Goal: Information Seeking & Learning: Learn about a topic

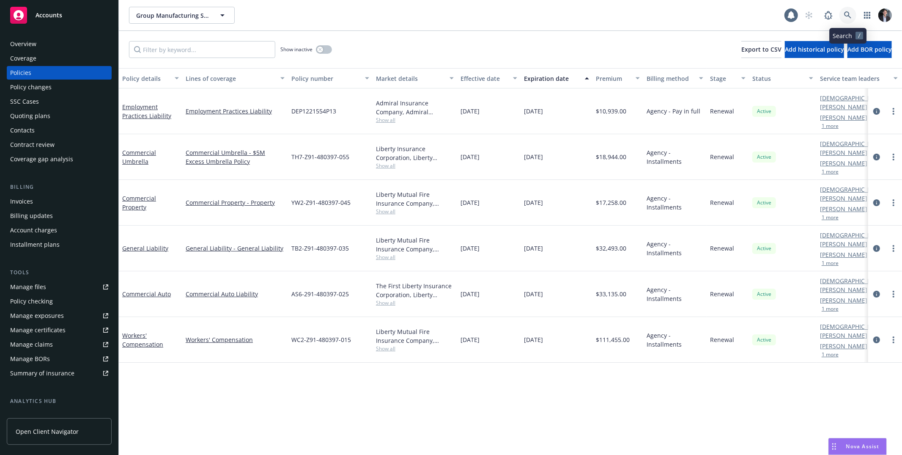
click at [848, 20] on link at bounding box center [848, 15] width 17 height 17
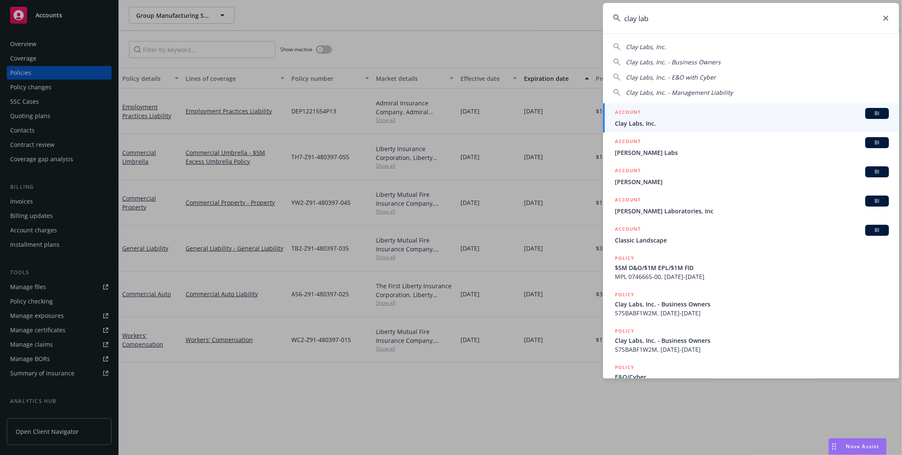
type input "clay lab"
click at [653, 119] on span "Clay Labs, Inc." at bounding box center [752, 123] width 274 height 9
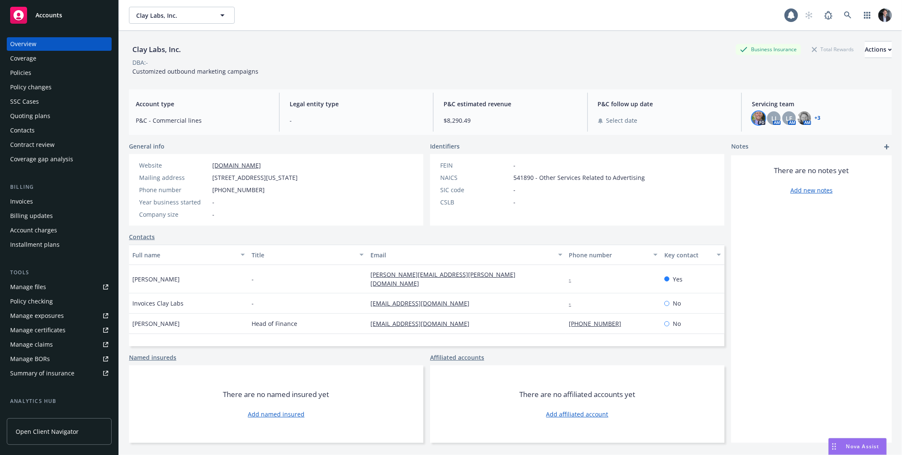
click at [758, 118] on img at bounding box center [759, 118] width 14 height 14
click at [772, 121] on span "LI" at bounding box center [774, 118] width 5 height 9
click at [783, 121] on div "LF" at bounding box center [790, 118] width 14 height 14
click at [798, 120] on img at bounding box center [805, 118] width 14 height 14
click at [824, 121] on div "PD LI AM LF AM AM + 3" at bounding box center [818, 118] width 133 height 14
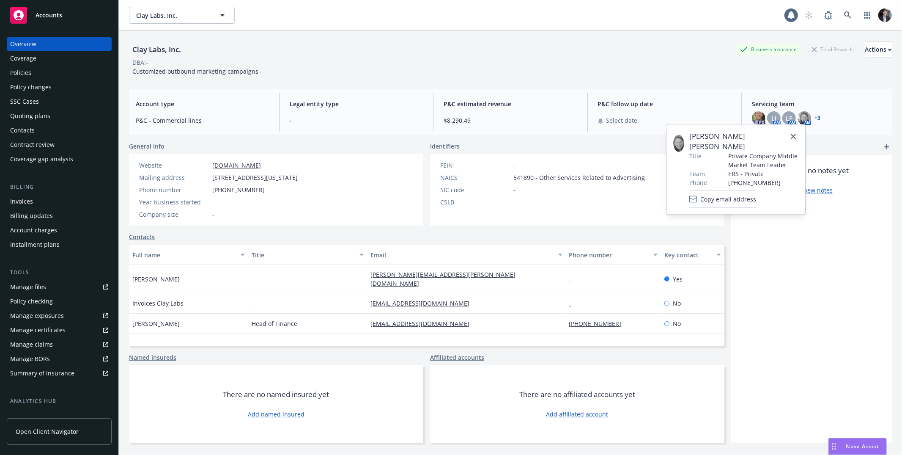
click at [820, 121] on div "PD LI AM LF AM AM + 3" at bounding box center [818, 118] width 133 height 14
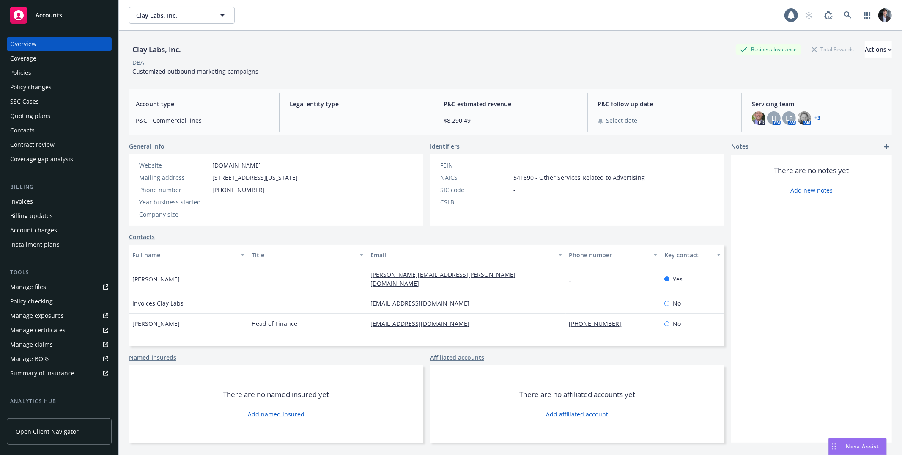
click at [815, 119] on div "PD LI AM LF AM AM + 3" at bounding box center [818, 118] width 133 height 14
click at [815, 118] on link "+ 3" at bounding box center [818, 117] width 6 height 5
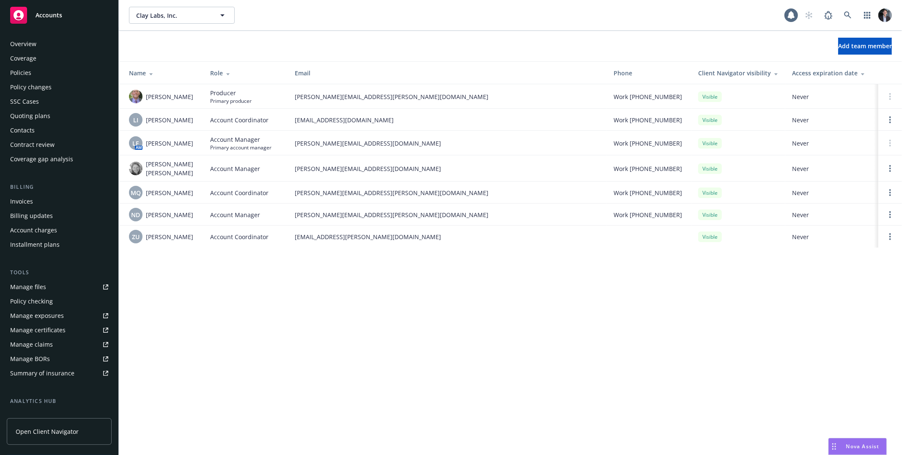
click at [40, 52] on div "Coverage" at bounding box center [59, 59] width 98 height 14
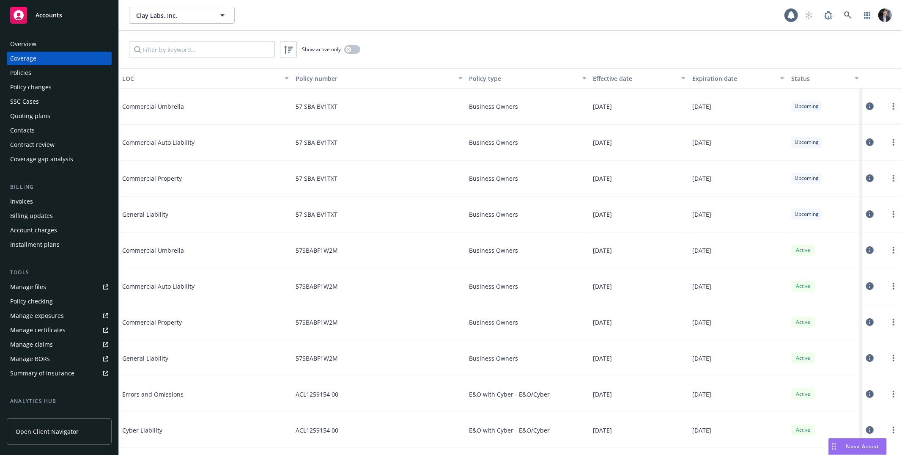
click at [367, 154] on div "57 SBA BV1TXT" at bounding box center [378, 142] width 173 height 36
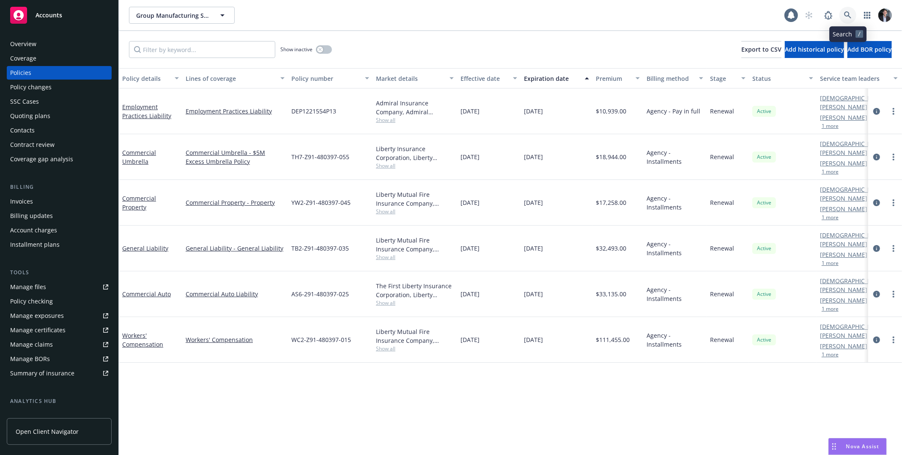
click at [848, 16] on icon at bounding box center [848, 15] width 8 height 8
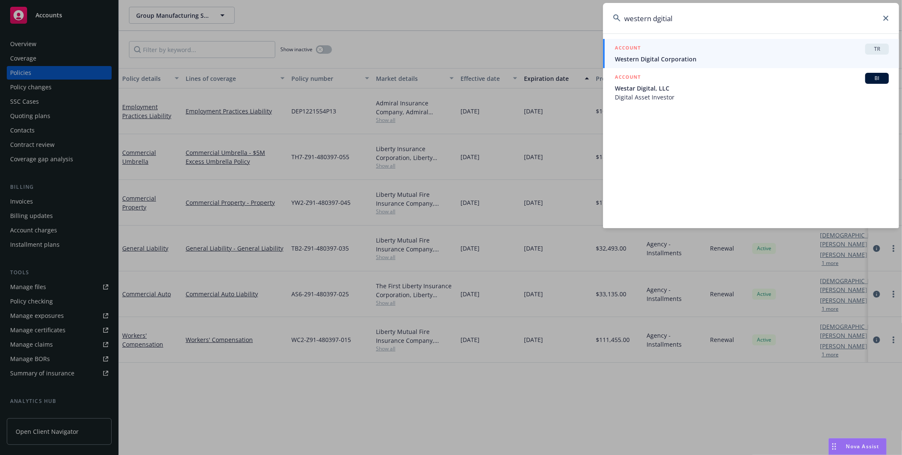
type input "western dgitial"
click at [751, 61] on span "Western Digital Corporation" at bounding box center [752, 59] width 274 height 9
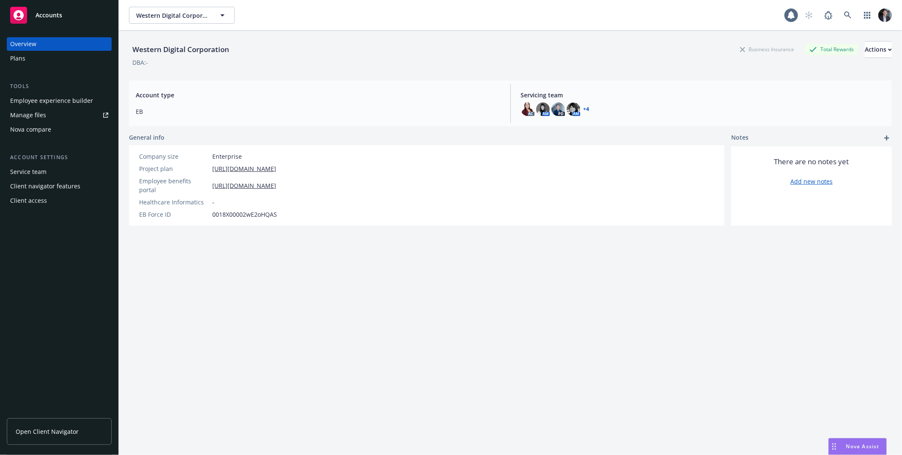
click at [35, 60] on div "Plans" at bounding box center [59, 59] width 98 height 14
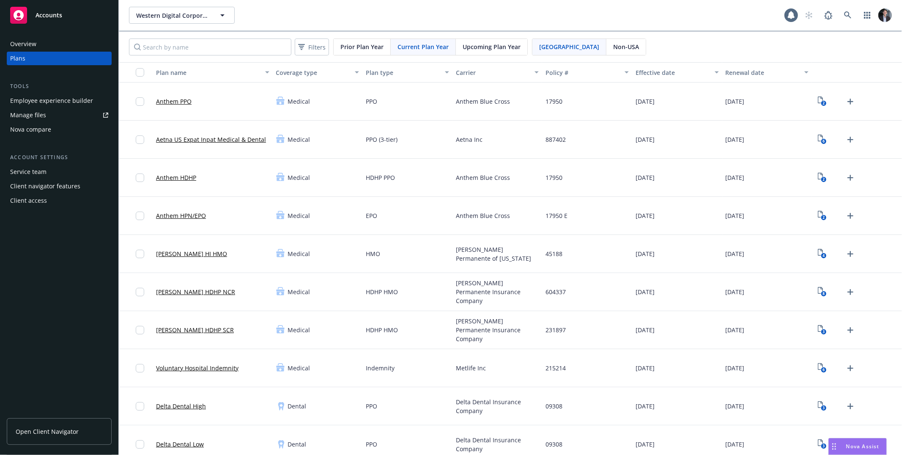
click at [58, 423] on link "Open Client Navigator" at bounding box center [59, 431] width 105 height 27
click at [587, 55] on div "Filters Prior Plan Year Current Plan Year Upcoming Plan Year USA Non-USA" at bounding box center [511, 47] width 784 height 30
click at [613, 50] on span "Non-USA" at bounding box center [626, 46] width 26 height 9
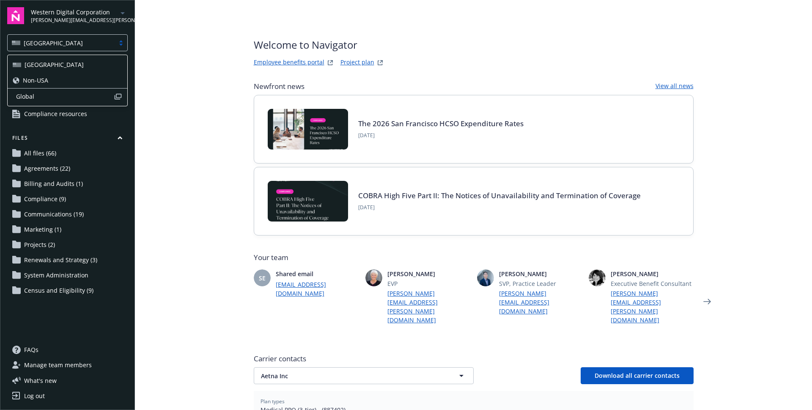
click at [67, 51] on div "[GEOGRAPHIC_DATA]" at bounding box center [67, 42] width 121 height 17
click at [55, 83] on div "Non-USA" at bounding box center [68, 80] width 110 height 9
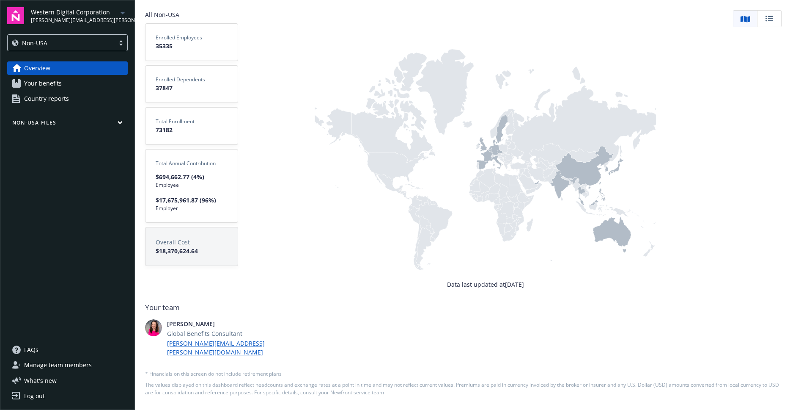
click at [342, 224] on rect at bounding box center [485, 151] width 342 height 257
click at [195, 200] on span "$17,675,961.87 (96%)" at bounding box center [192, 199] width 72 height 9
drag, startPoint x: 195, startPoint y: 200, endPoint x: 192, endPoint y: 210, distance: 10.3
click at [192, 209] on div "Total Annual Contribution $694,662.77 (4%) Employee $17,675,961.87 (96%) Employ…" at bounding box center [191, 186] width 93 height 74
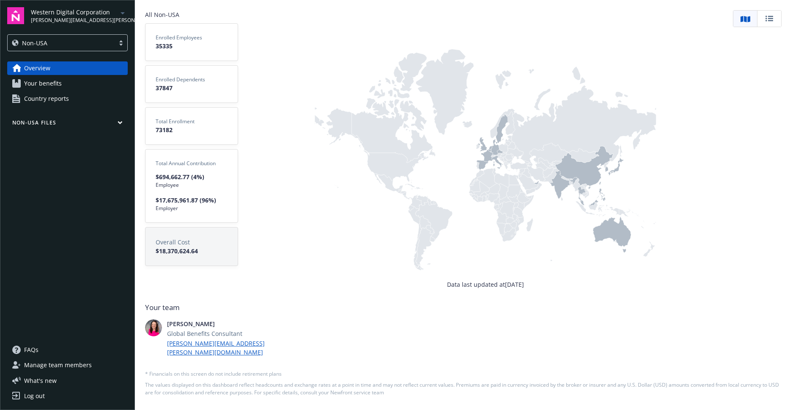
click at [191, 250] on span "$18,370,624.64" at bounding box center [192, 250] width 72 height 9
click at [187, 250] on span "$18,370,624.64" at bounding box center [192, 250] width 72 height 9
click at [181, 250] on span "$18,370,624.64" at bounding box center [192, 250] width 72 height 9
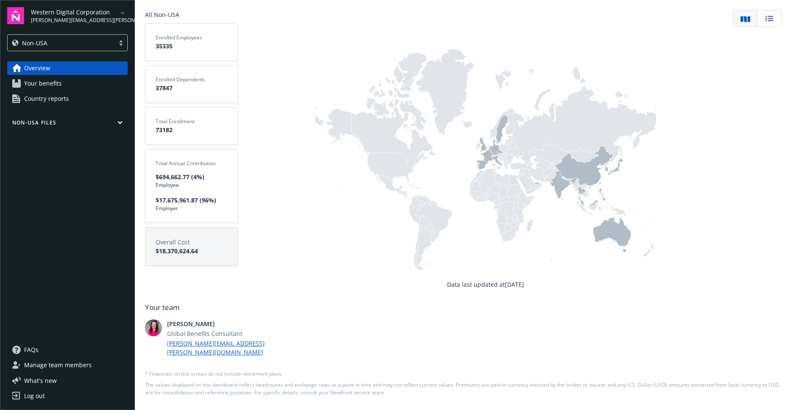
click at [189, 168] on div at bounding box center [192, 169] width 72 height 5
drag, startPoint x: 189, startPoint y: 168, endPoint x: 187, endPoint y: 199, distance: 30.9
click at [187, 199] on div "Total Annual Contribution $694,662.77 (4%) Employee $17,675,961.87 (96%) Employ…" at bounding box center [191, 186] width 93 height 74
click at [188, 202] on span "$17,675,961.87 (96%)" at bounding box center [192, 199] width 72 height 9
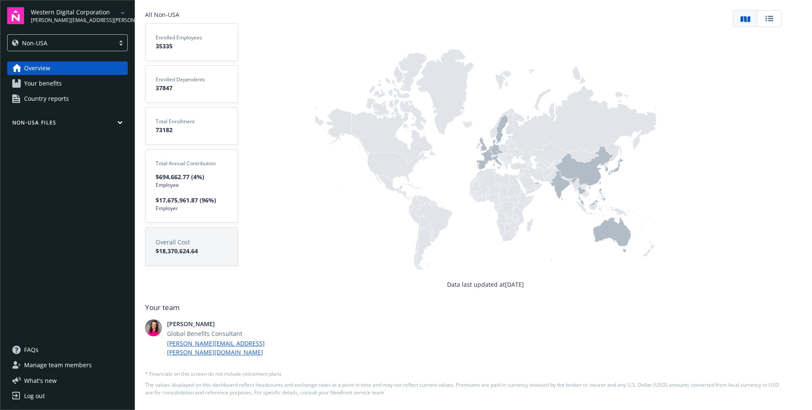
click at [181, 198] on span "$17,675,961.87 (96%)" at bounding box center [192, 199] width 72 height 9
click at [176, 201] on span "$17,675,961.87 (96%)" at bounding box center [192, 199] width 72 height 9
click at [157, 201] on span "$17,675,961.87 (96%)" at bounding box center [192, 199] width 72 height 9
click at [58, 79] on span "Your benefits" at bounding box center [43, 84] width 38 height 14
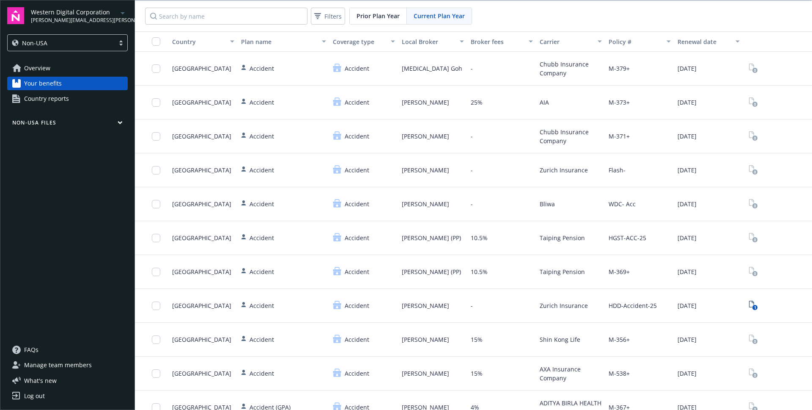
click at [52, 102] on span "Country reports" at bounding box center [46, 99] width 45 height 14
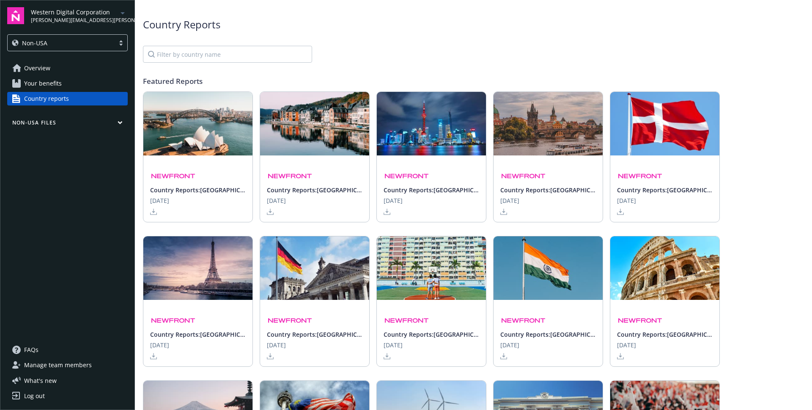
click at [84, 77] on link "Your benefits" at bounding box center [67, 84] width 121 height 14
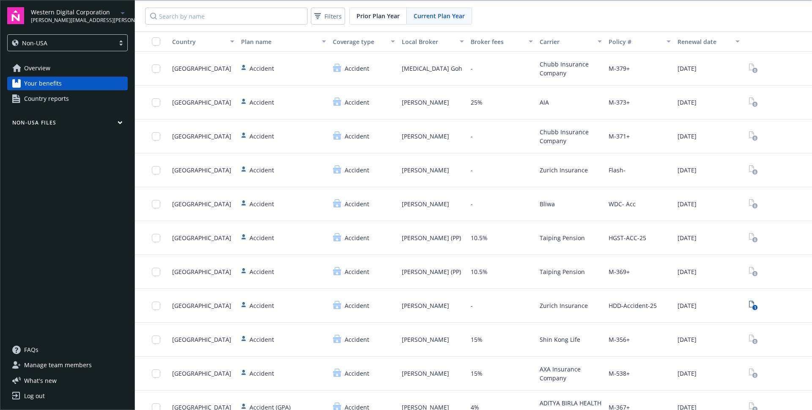
click at [84, 62] on link "Overview" at bounding box center [67, 68] width 121 height 14
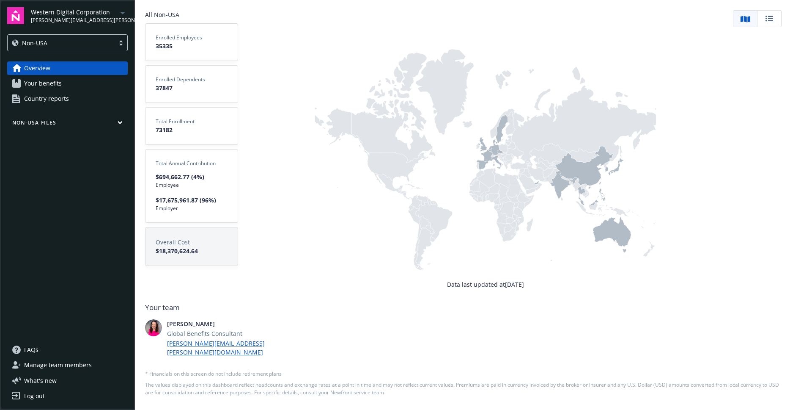
click at [65, 36] on div "Non-USA" at bounding box center [67, 42] width 121 height 17
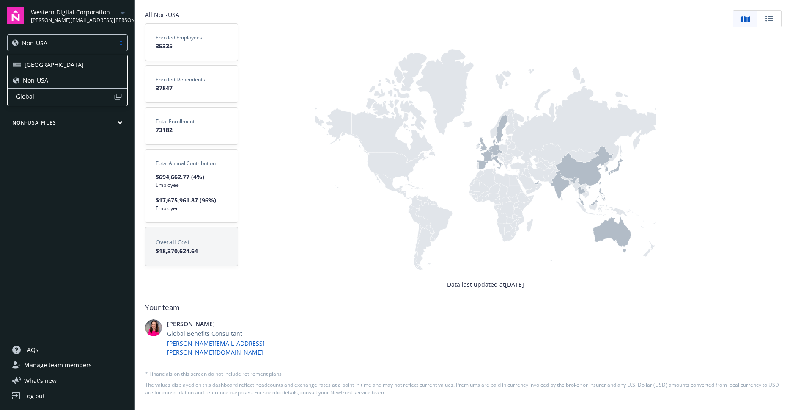
click at [44, 95] on span "Global" at bounding box center [65, 96] width 98 height 9
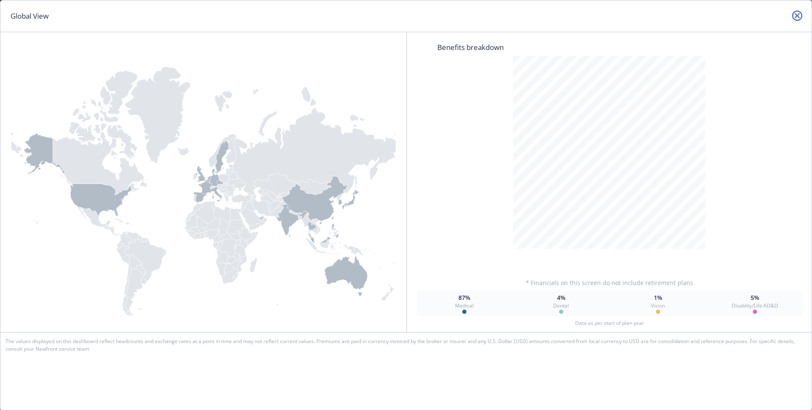
click at [800, 13] on link "close" at bounding box center [797, 16] width 10 height 10
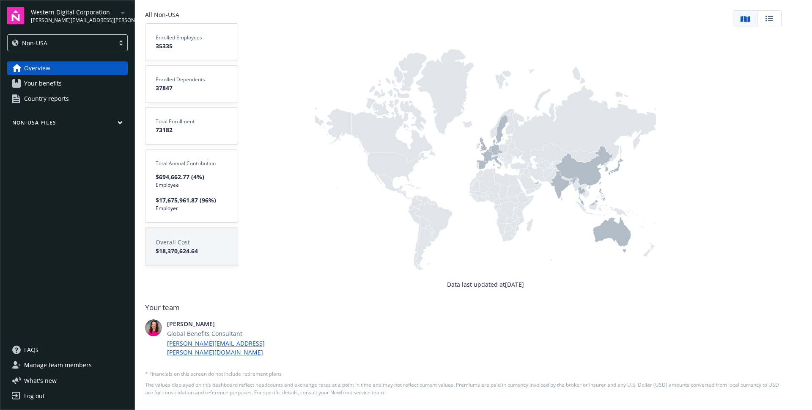
click at [299, 289] on div "Data last updated at August 18, 2025" at bounding box center [485, 149] width 495 height 278
click at [58, 79] on span "Your benefits" at bounding box center [43, 84] width 38 height 14
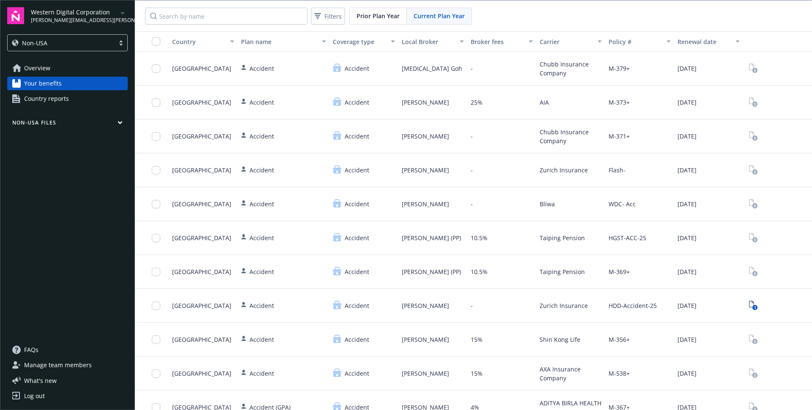
click at [61, 93] on span "Country reports" at bounding box center [46, 99] width 45 height 14
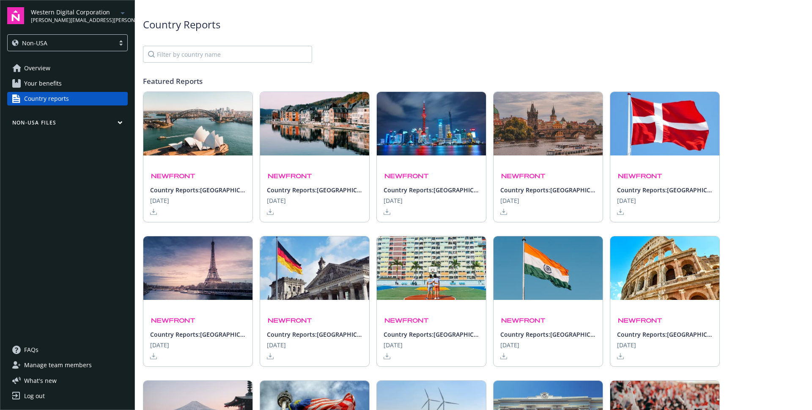
click at [72, 121] on button "Non-USA Files" at bounding box center [67, 124] width 121 height 11
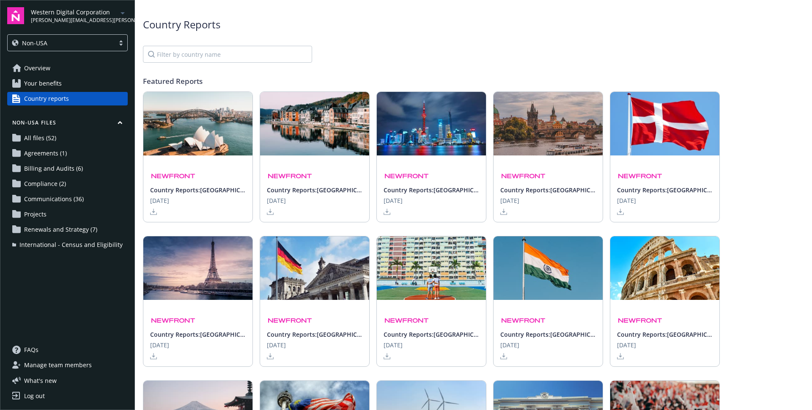
click at [70, 78] on link "Your benefits" at bounding box center [67, 84] width 121 height 14
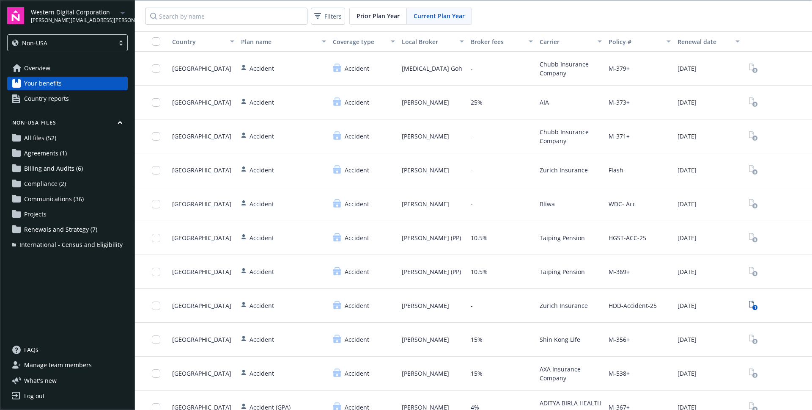
click at [70, 72] on link "Overview" at bounding box center [67, 68] width 121 height 14
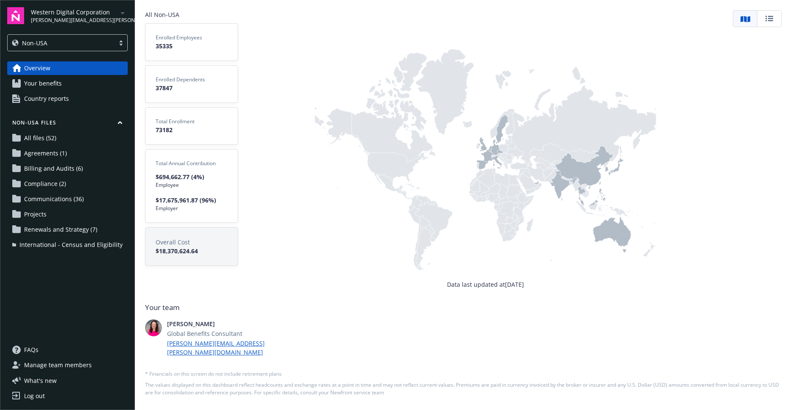
click at [58, 18] on span "[PERSON_NAME][EMAIL_ADDRESS][PERSON_NAME][DOMAIN_NAME]" at bounding box center [74, 20] width 87 height 8
click at [79, 268] on div "Overview Your benefits Country reports Non-USA Files All files (52) Agreements …" at bounding box center [67, 196] width 121 height 271
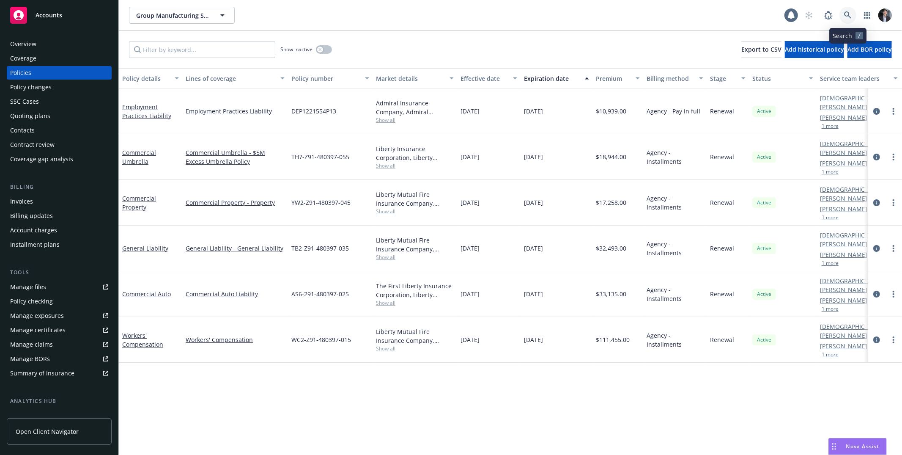
click at [853, 20] on link at bounding box center [848, 15] width 17 height 17
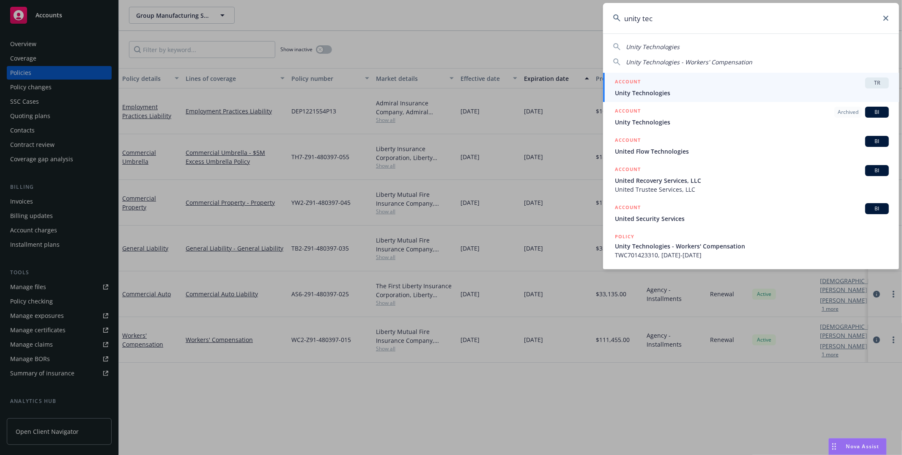
type input "unity tec"
click at [698, 82] on div "ACCOUNT TR" at bounding box center [752, 82] width 274 height 11
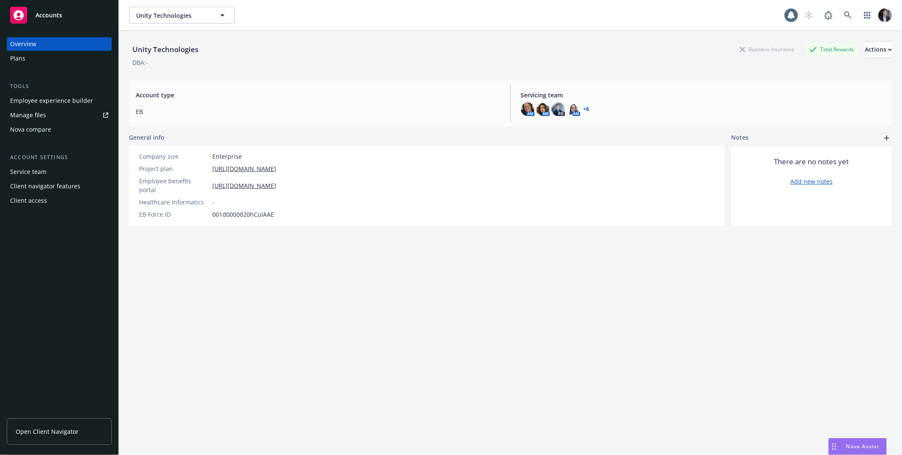
click at [74, 421] on link "Open Client Navigator" at bounding box center [59, 431] width 105 height 27
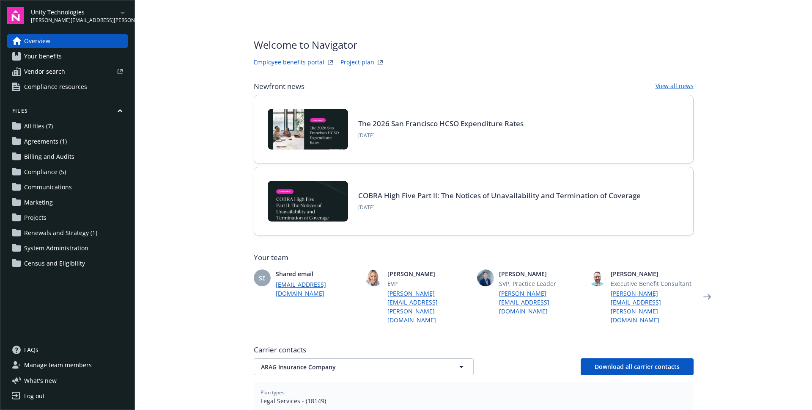
click at [82, 20] on span "[PERSON_NAME][EMAIL_ADDRESS][PERSON_NAME][DOMAIN_NAME]" at bounding box center [74, 20] width 87 height 8
click at [82, 16] on span "Unity Technologies" at bounding box center [74, 12] width 87 height 9
click at [78, 114] on button "Files" at bounding box center [67, 112] width 121 height 11
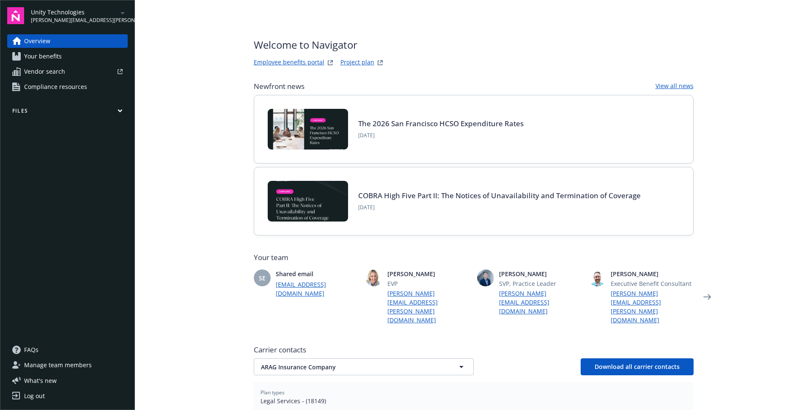
click at [73, 56] on link "Your benefits" at bounding box center [67, 56] width 121 height 14
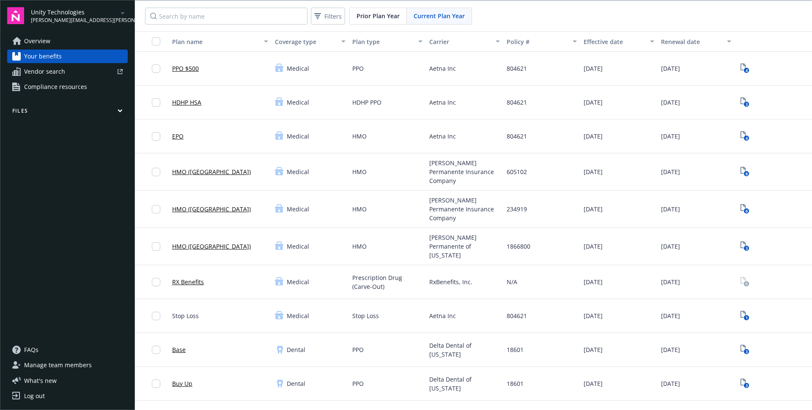
click at [56, 42] on link "Overview" at bounding box center [67, 41] width 121 height 14
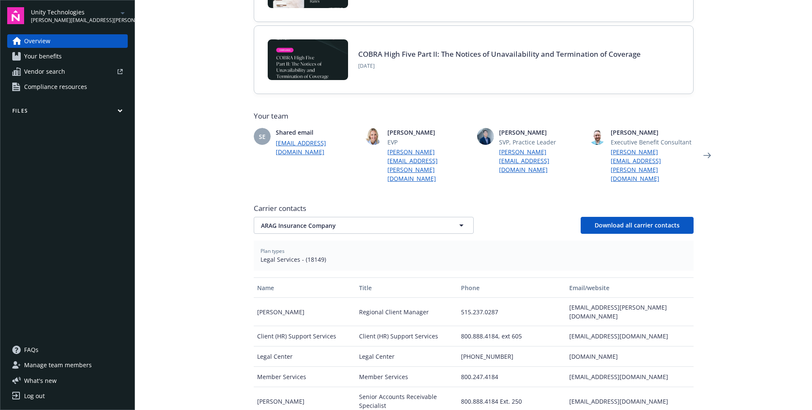
scroll to position [60, 0]
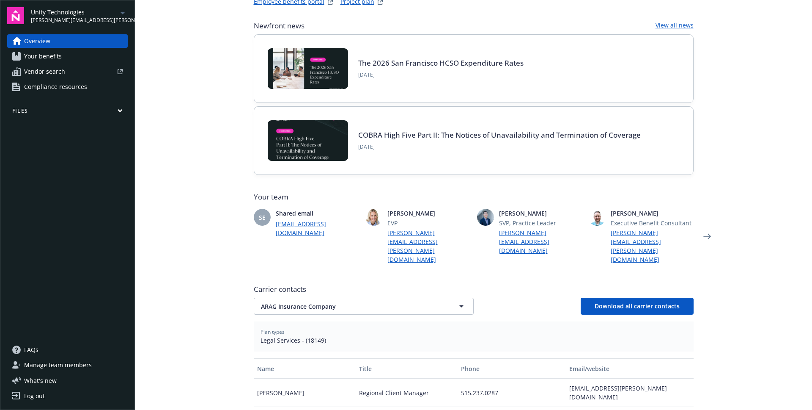
click at [47, 62] on span "Your benefits" at bounding box center [43, 56] width 38 height 14
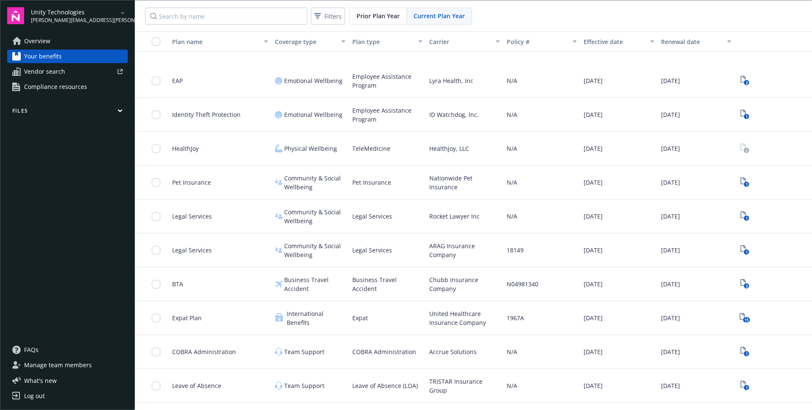
scroll to position [995, 0]
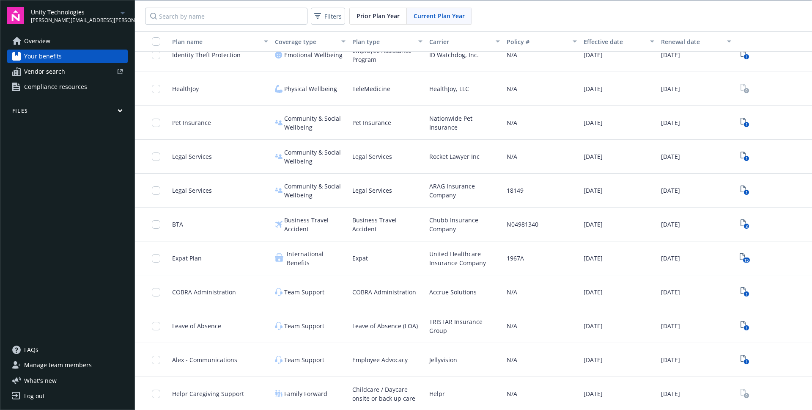
click at [459, 198] on span "ARAG Insurance Company" at bounding box center [464, 190] width 71 height 18
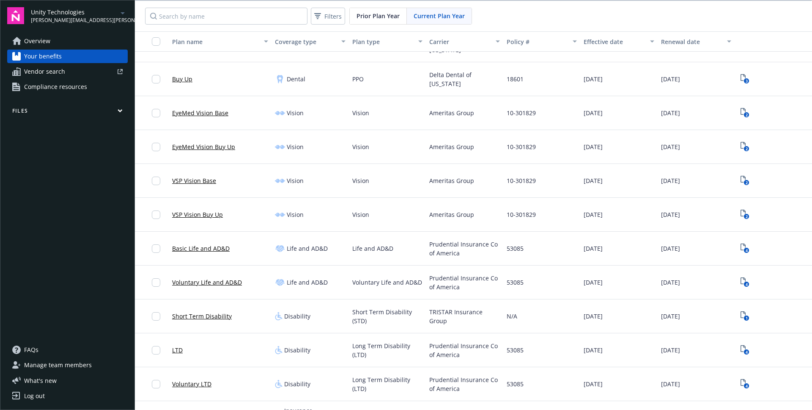
scroll to position [296, 0]
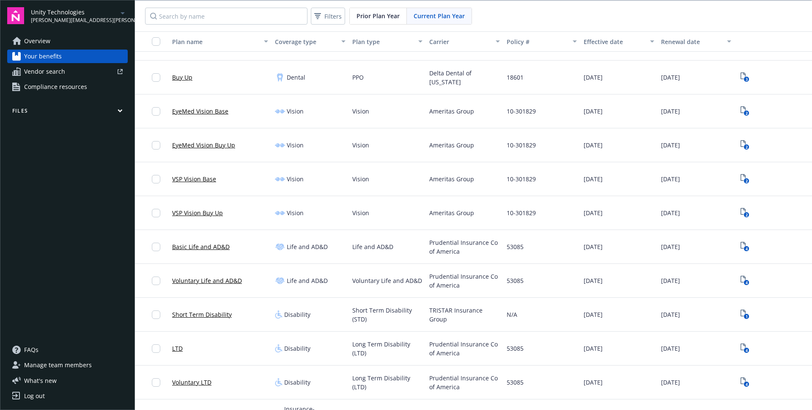
click at [182, 349] on link "LTD" at bounding box center [177, 348] width 11 height 9
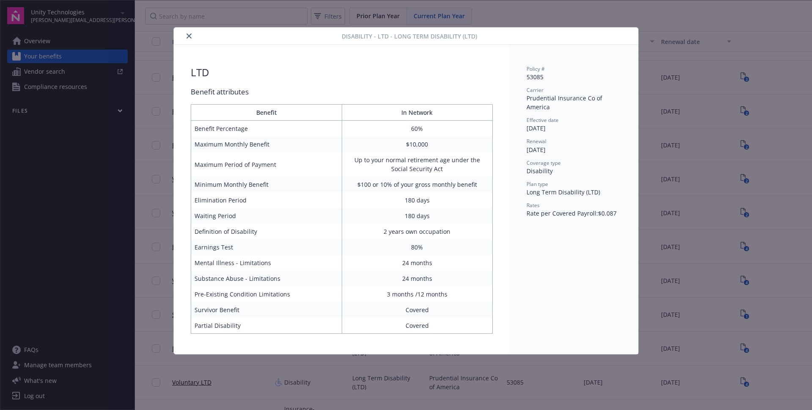
click at [678, 126] on div "Disability - LTD - Long Term Disability (LTD) LTD Benefit attributes Benefit In…" at bounding box center [406, 205] width 812 height 410
click at [187, 35] on icon "close" at bounding box center [189, 35] width 5 height 5
